Goal: Submit feedback/report problem

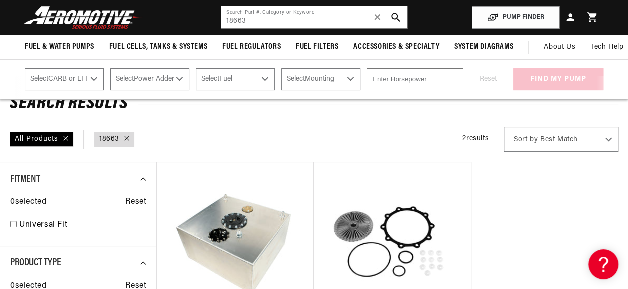
scroll to position [59, 0]
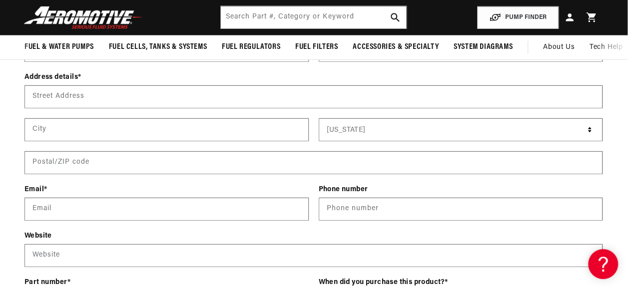
scroll to position [1345, 0]
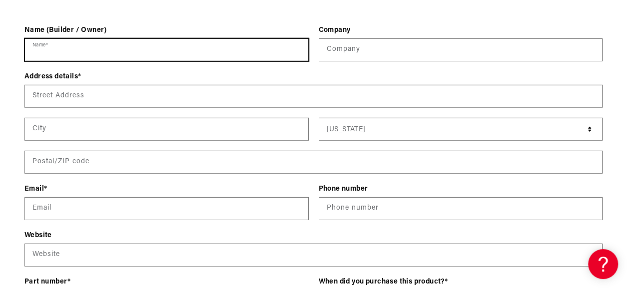
click at [75, 45] on input "Name *" at bounding box center [166, 50] width 283 height 22
click at [66, 45] on input "Name *" at bounding box center [166, 50] width 283 height 22
type input "[PERSON_NAME]"
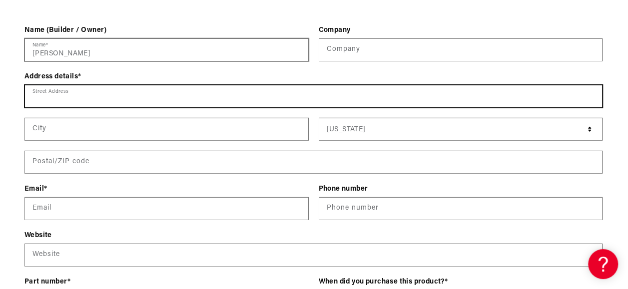
type input "[STREET_ADDRESS]"
type input "Braintree"
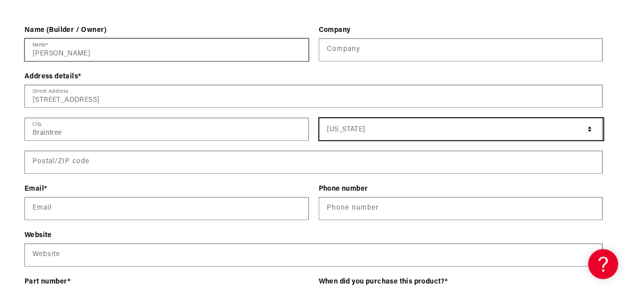
select select "[US_STATE]"
type input "02184"
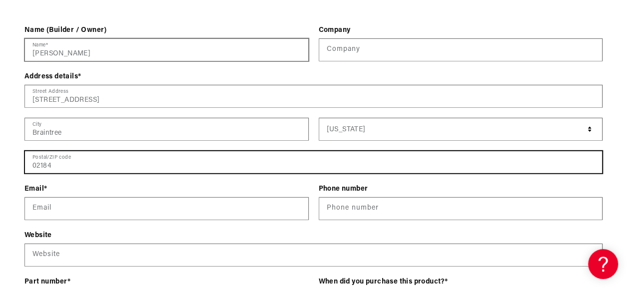
type input "[EMAIL_ADDRESS][DOMAIN_NAME]"
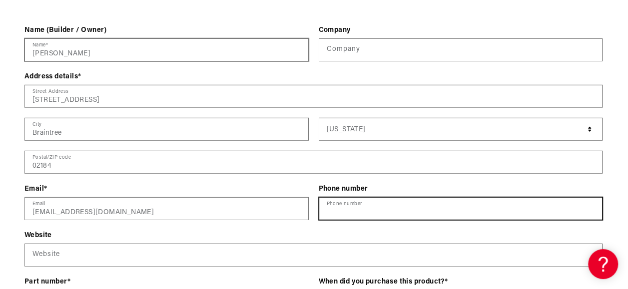
type input "16177748253"
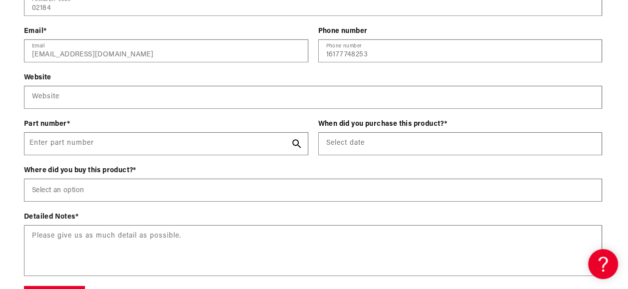
scroll to position [1504, 1]
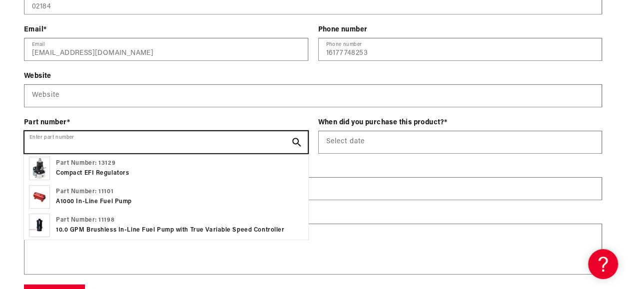
click at [106, 139] on input "Enter part number" at bounding box center [165, 142] width 283 height 22
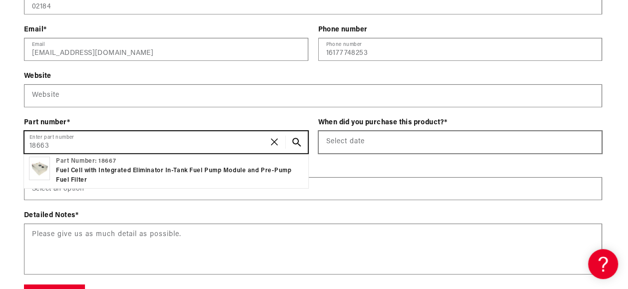
type input "18663"
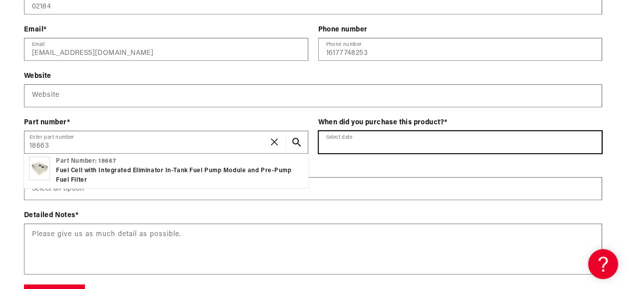
click at [380, 140] on input "text" at bounding box center [460, 142] width 283 height 22
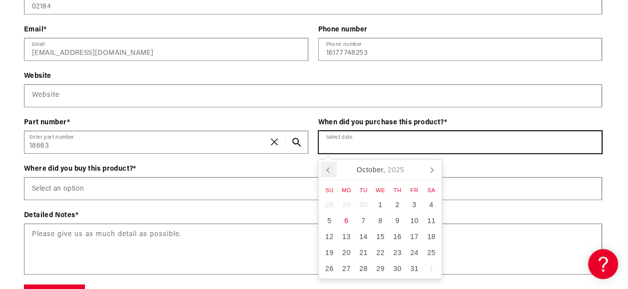
click at [327, 169] on icon at bounding box center [328, 170] width 2 height 5
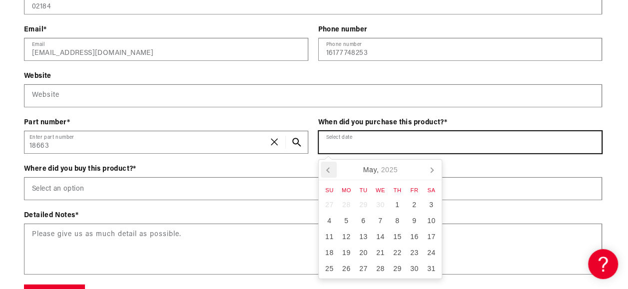
click at [327, 169] on icon at bounding box center [328, 170] width 2 height 5
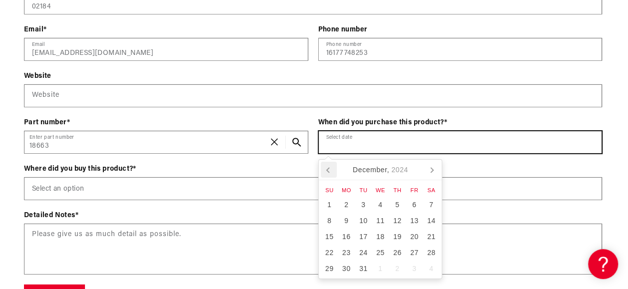
click at [327, 169] on icon at bounding box center [328, 170] width 2 height 5
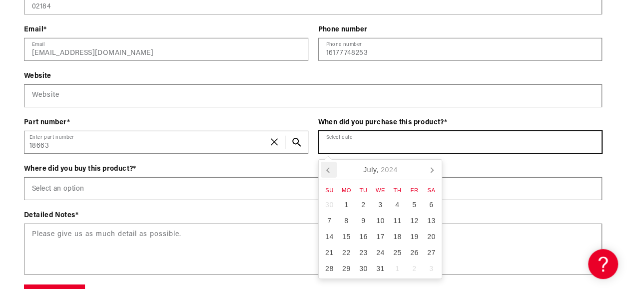
click at [327, 169] on icon at bounding box center [328, 170] width 2 height 5
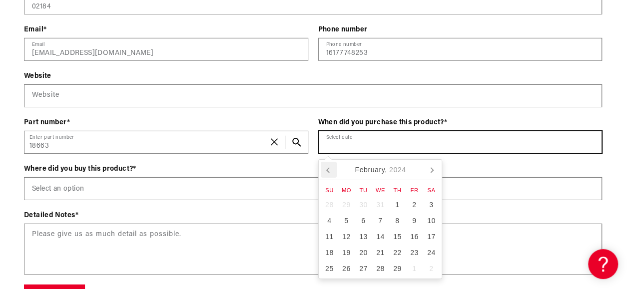
click at [327, 169] on icon at bounding box center [328, 170] width 2 height 5
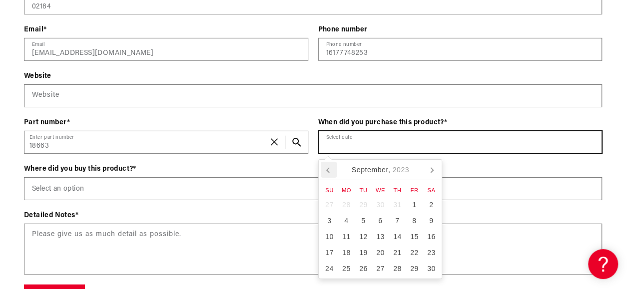
click at [327, 169] on icon at bounding box center [328, 170] width 2 height 5
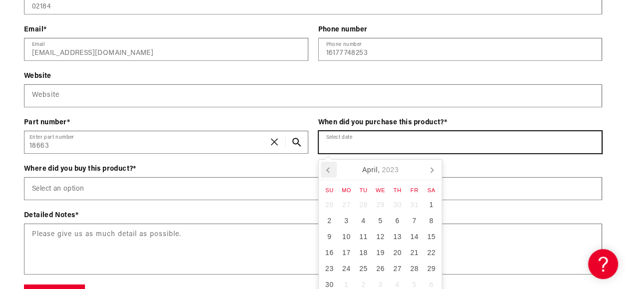
click at [327, 169] on icon at bounding box center [328, 170] width 2 height 5
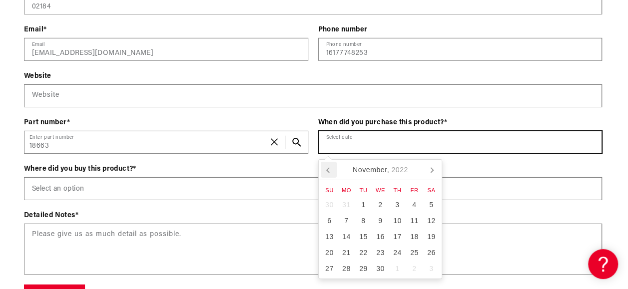
click at [327, 169] on icon at bounding box center [328, 170] width 2 height 5
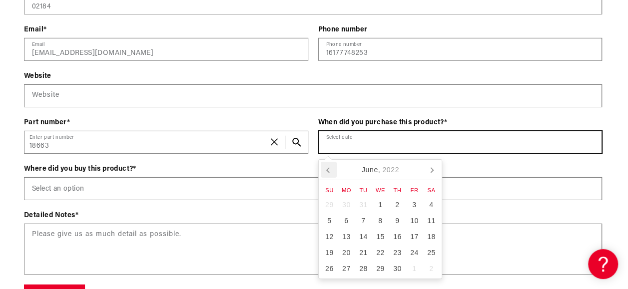
click at [327, 169] on icon at bounding box center [328, 170] width 2 height 5
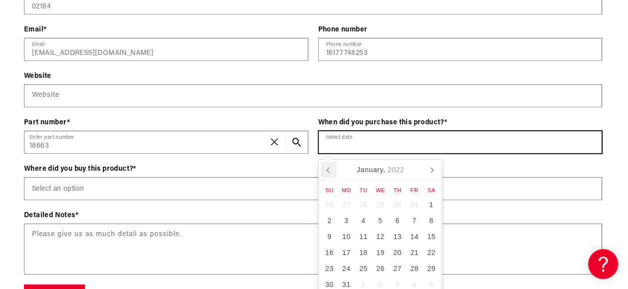
click at [327, 169] on icon at bounding box center [328, 170] width 2 height 5
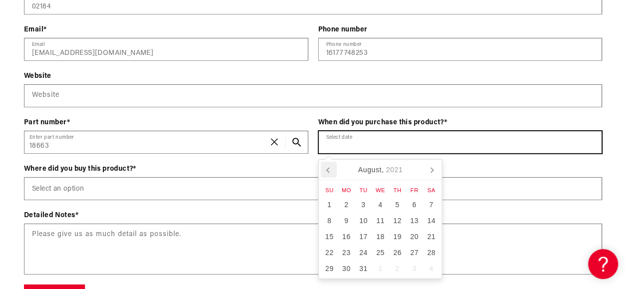
click at [327, 169] on icon at bounding box center [328, 170] width 2 height 5
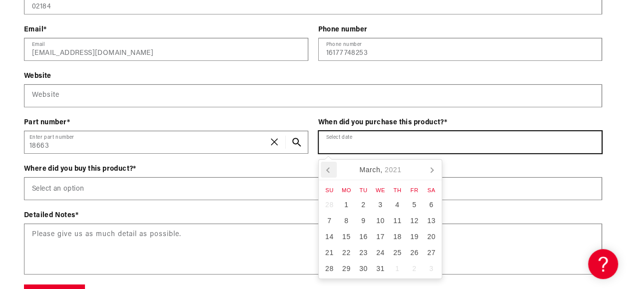
click at [327, 169] on icon at bounding box center [328, 170] width 2 height 5
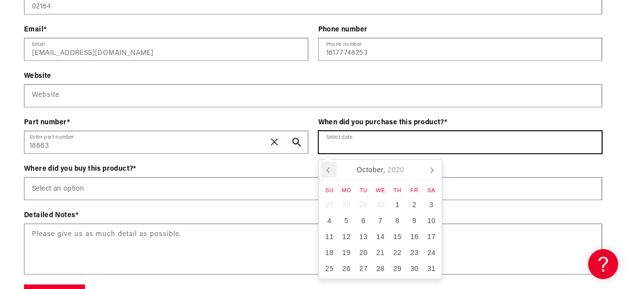
click at [327, 169] on icon at bounding box center [328, 170] width 2 height 5
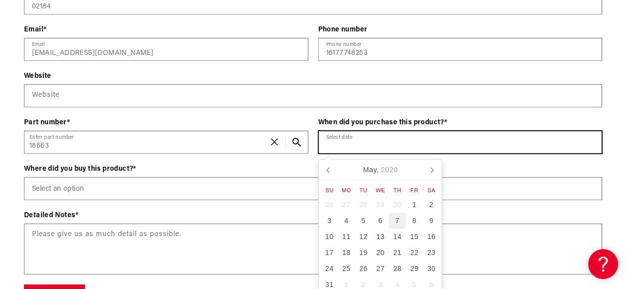
click at [397, 220] on div "7" at bounding box center [396, 221] width 17 height 16
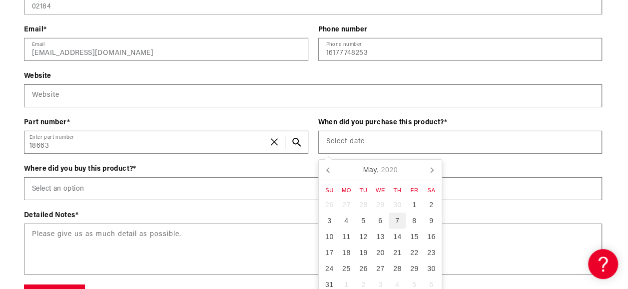
type input "[DATE]"
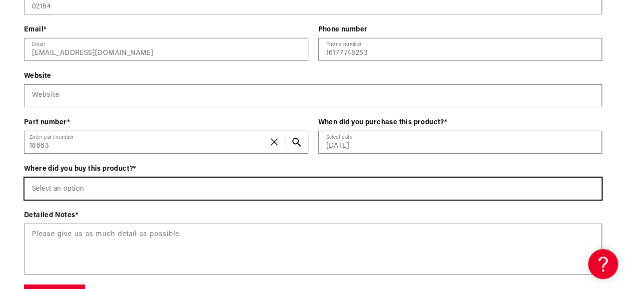
click at [105, 184] on select "Select an option [DOMAIN_NAME] Wholesale Dealer (e.g., Summit, JEGS, etc.) Amaz…" at bounding box center [312, 189] width 577 height 22
select select "Wholesale Dealer (e.g., Summit, JEGS, etc.)"
click at [24, 178] on select "Select an option [DOMAIN_NAME] Wholesale Dealer (e.g., Summit, JEGS, etc.) Amaz…" at bounding box center [312, 189] width 577 height 22
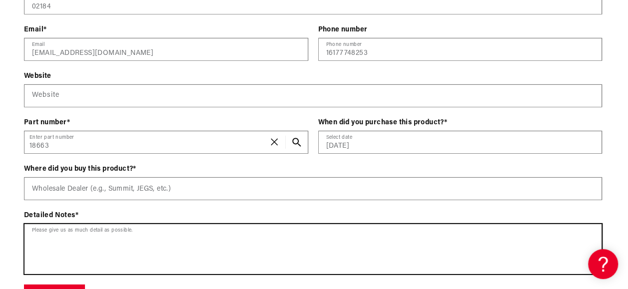
click at [33, 232] on textarea at bounding box center [312, 249] width 577 height 50
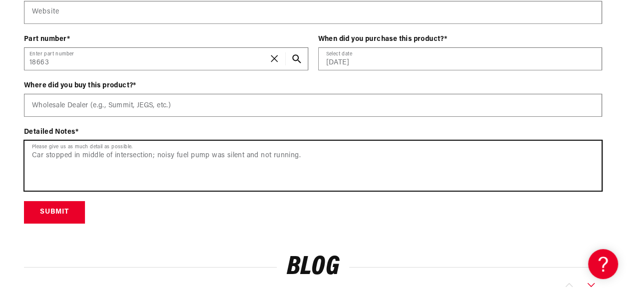
scroll to position [1589, 1]
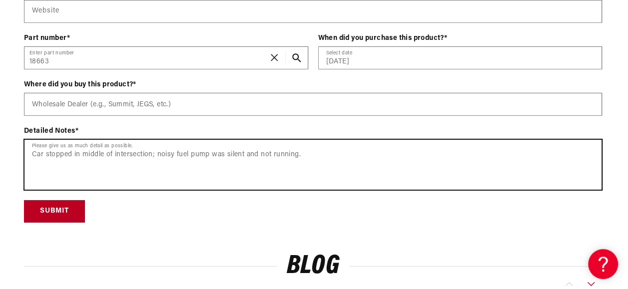
type textarea "Car stopped in middle of intersection; noisy fuel pump was silent and not runni…"
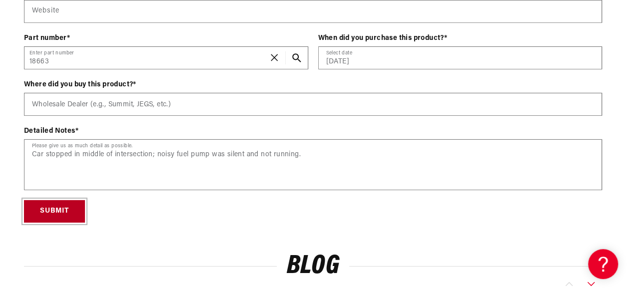
click at [55, 210] on button "Submit" at bounding box center [54, 211] width 61 height 22
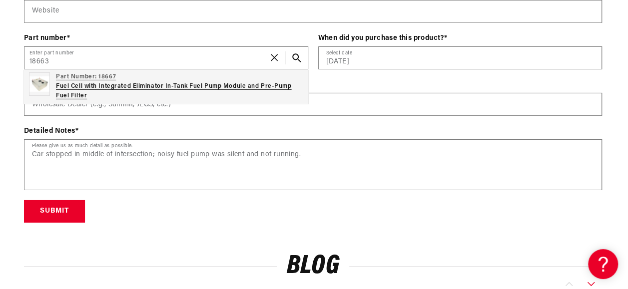
click at [87, 84] on p "Fuel Cell with Integrated Eliminator In-Tank Fuel Pump Module and Pre-Pump Fuel…" at bounding box center [179, 91] width 247 height 19
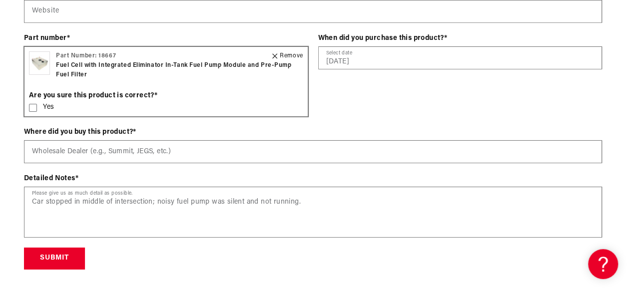
click at [33, 106] on icon at bounding box center [33, 108] width 8 height 8
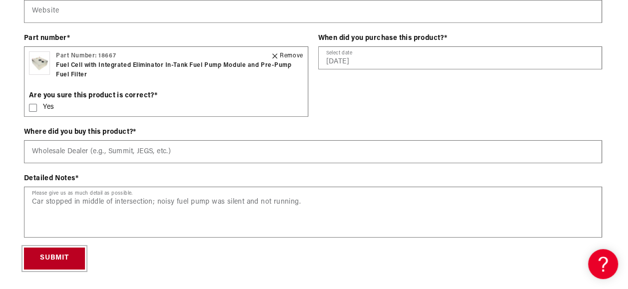
click at [56, 253] on button "Submit" at bounding box center [54, 259] width 61 height 22
